Goal: Information Seeking & Learning: Learn about a topic

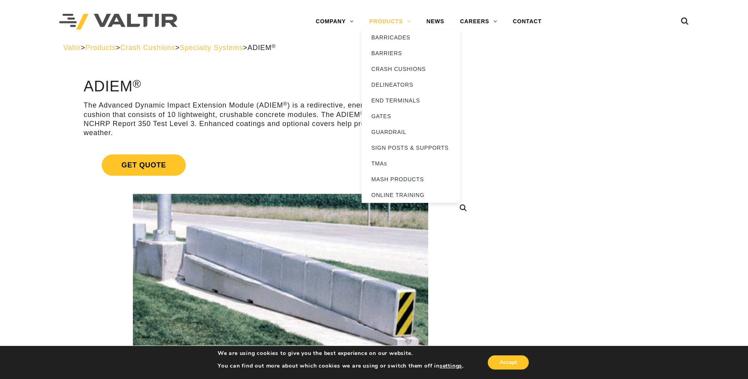
click at [399, 20] on link "PRODUCTS" at bounding box center [390, 22] width 57 height 16
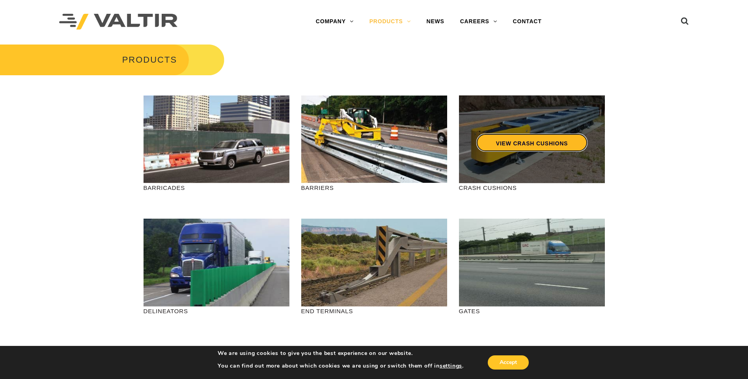
click at [519, 146] on link "VIEW CRASH CUSHIONS" at bounding box center [531, 143] width 111 height 18
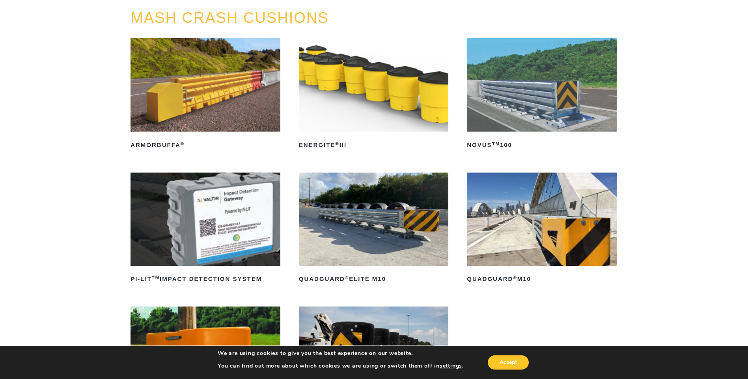
scroll to position [118, 0]
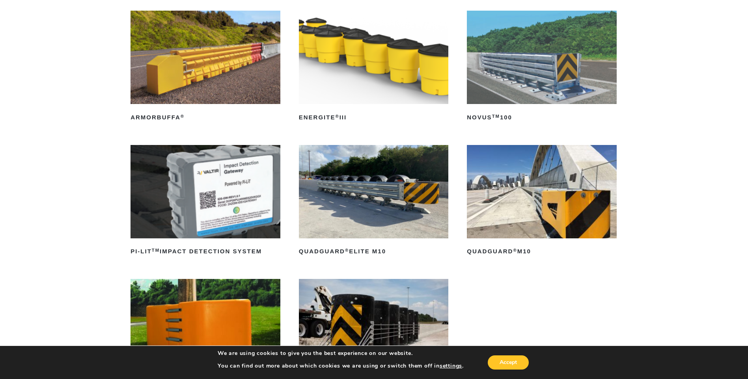
click at [565, 201] on img at bounding box center [542, 191] width 150 height 93
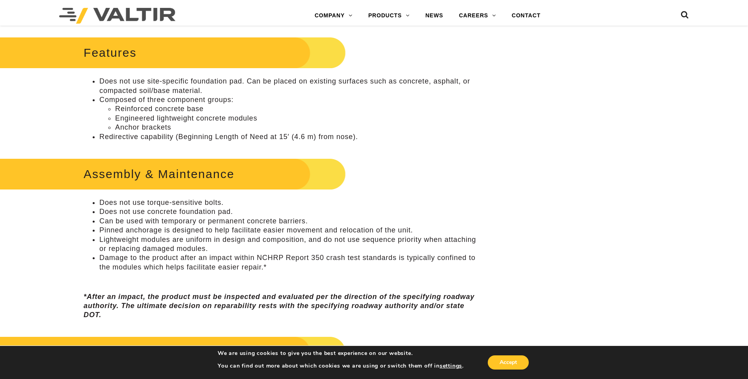
scroll to position [39, 0]
